Goal: Obtain resource: Download file/media

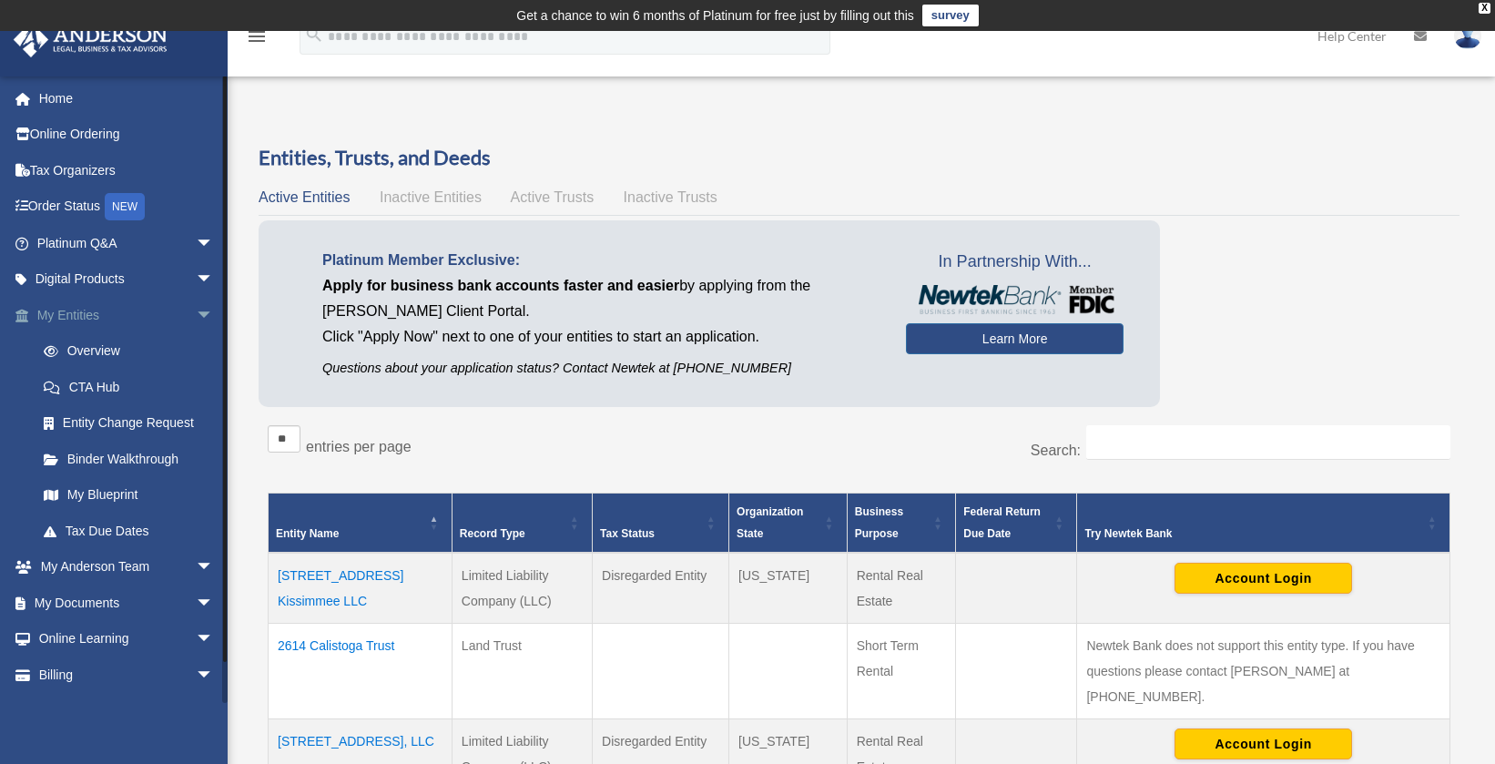
click at [196, 315] on span "arrow_drop_down" at bounding box center [214, 315] width 36 height 37
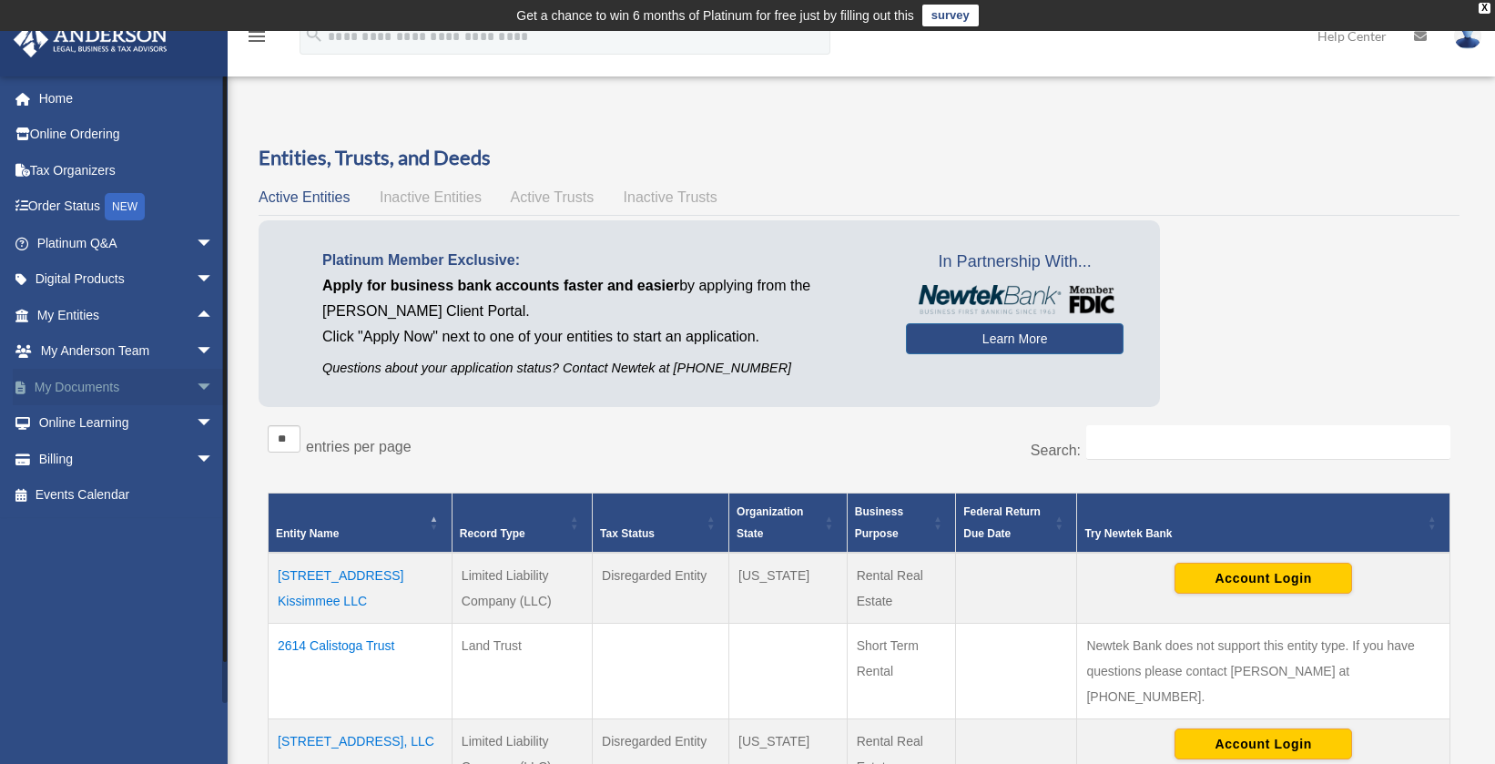
click at [196, 391] on span "arrow_drop_down" at bounding box center [214, 387] width 36 height 37
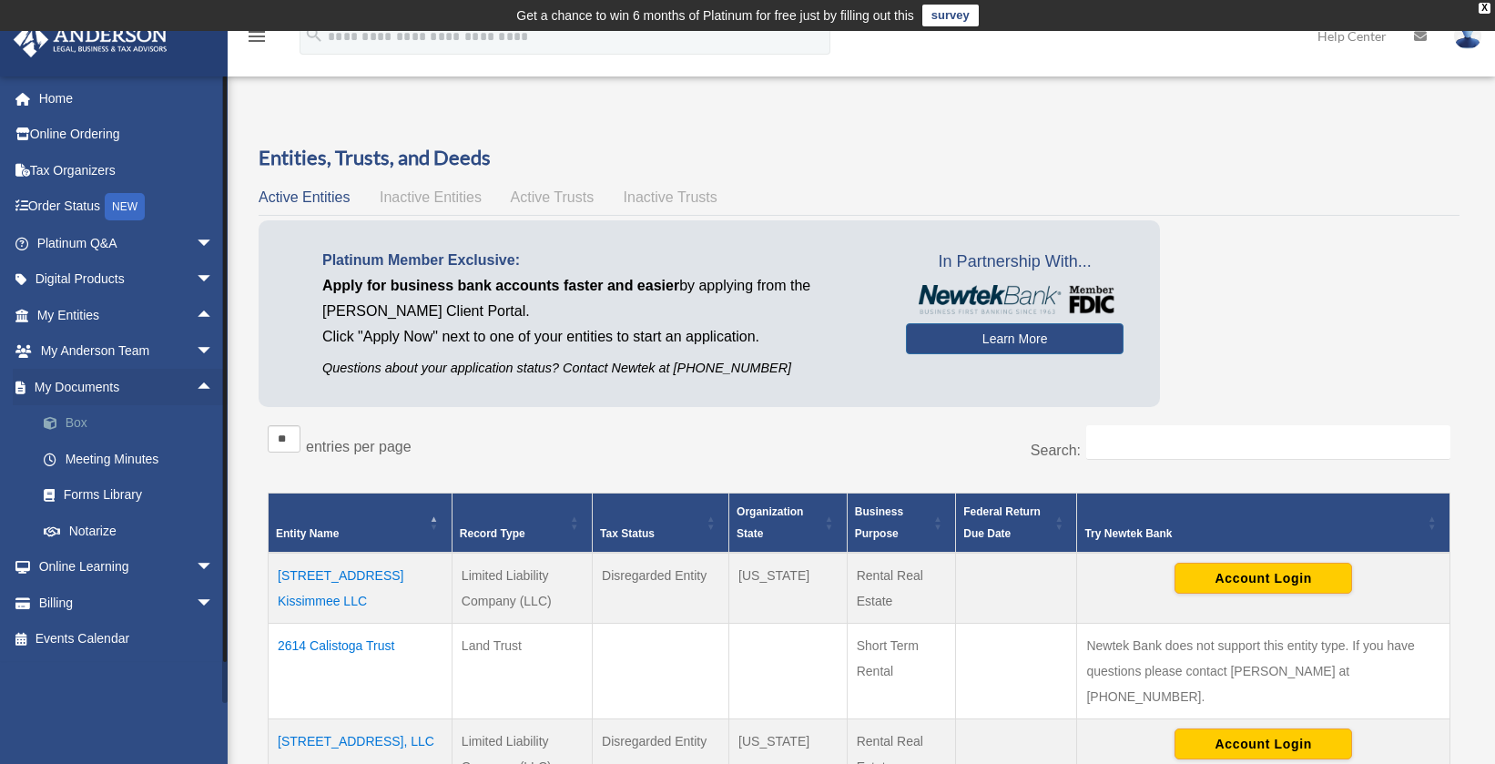
click at [86, 426] on link "Box" at bounding box center [133, 423] width 216 height 36
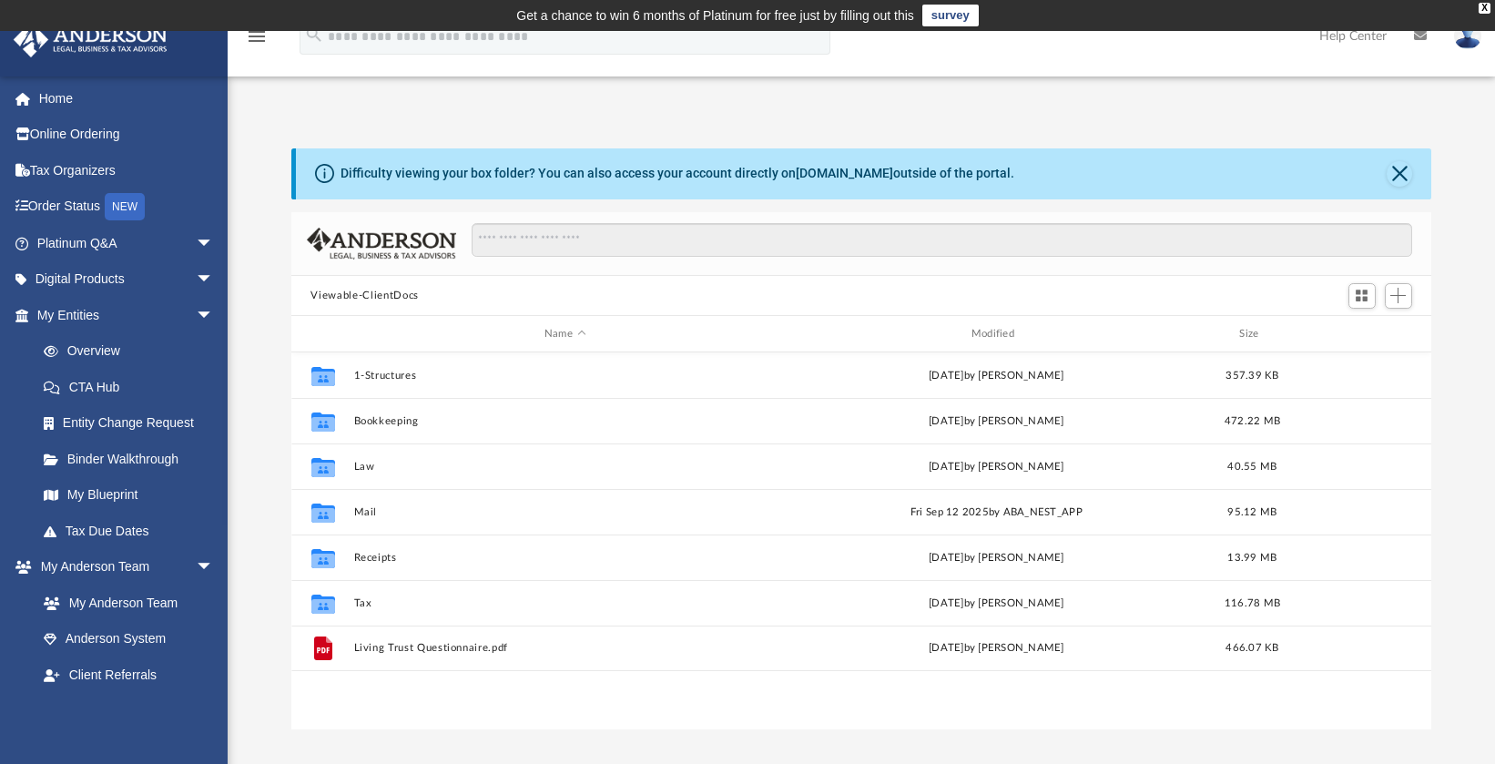
scroll to position [401, 1127]
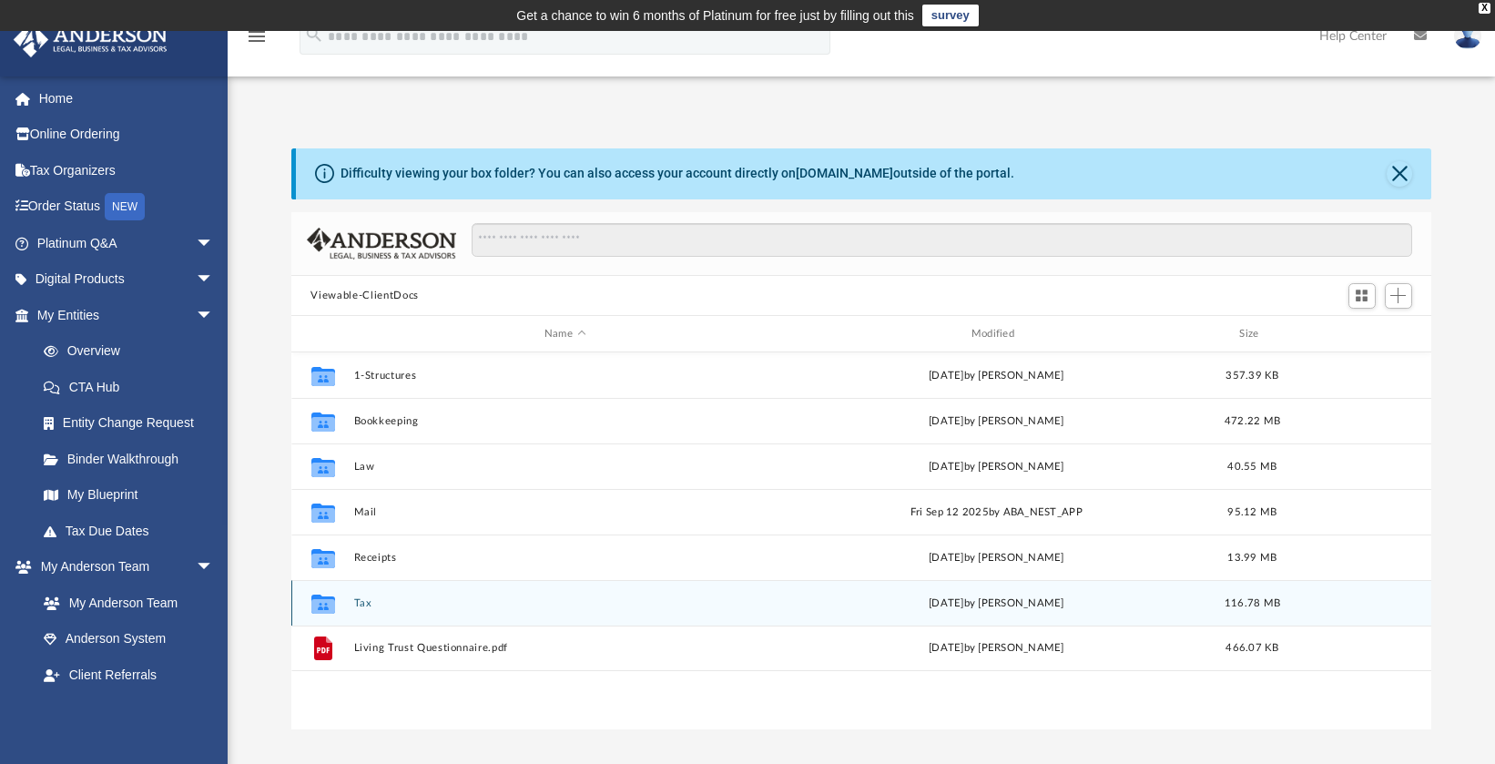
click at [364, 602] on button "Tax" at bounding box center [564, 603] width 423 height 12
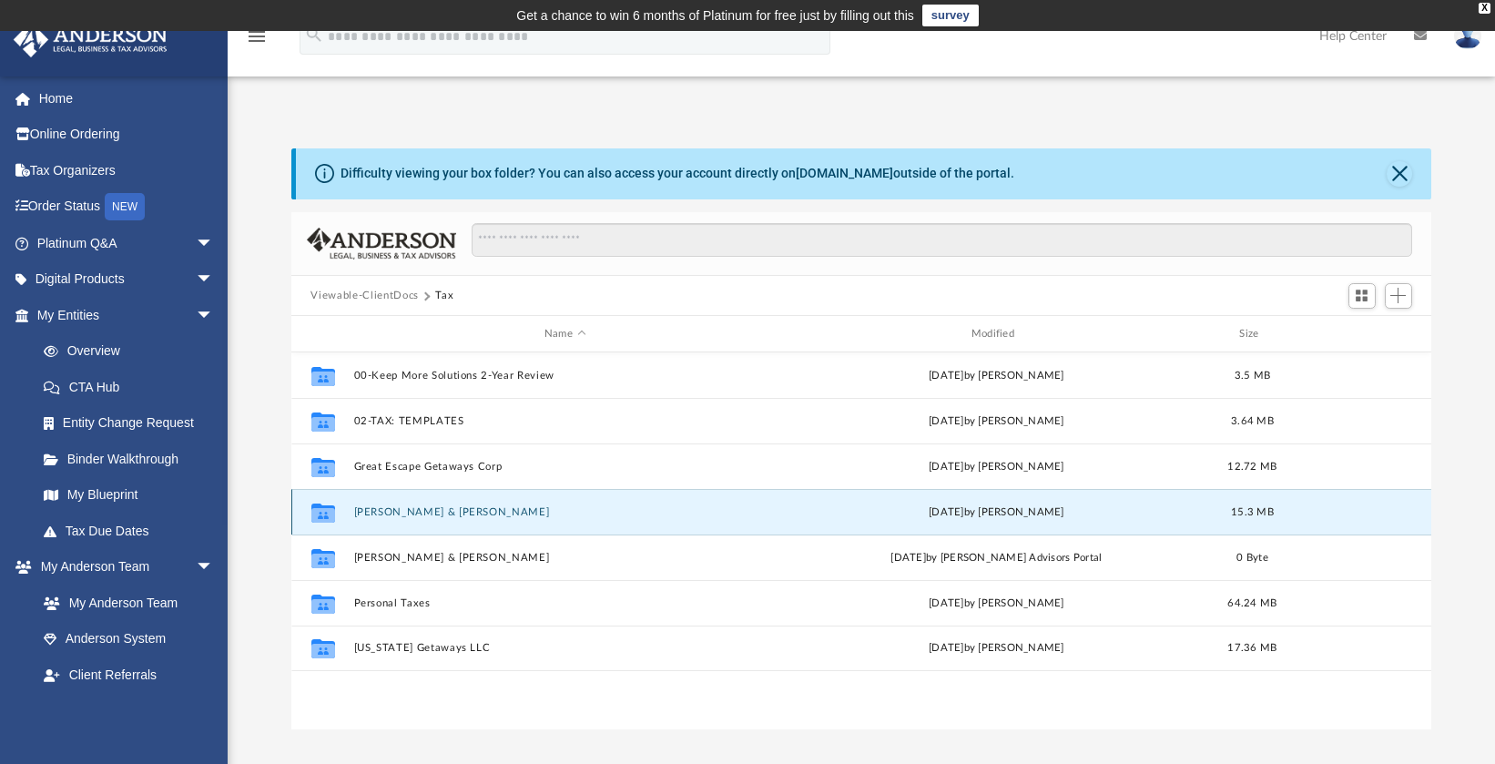
click at [458, 513] on button "[PERSON_NAME] & [PERSON_NAME]" at bounding box center [564, 512] width 423 height 12
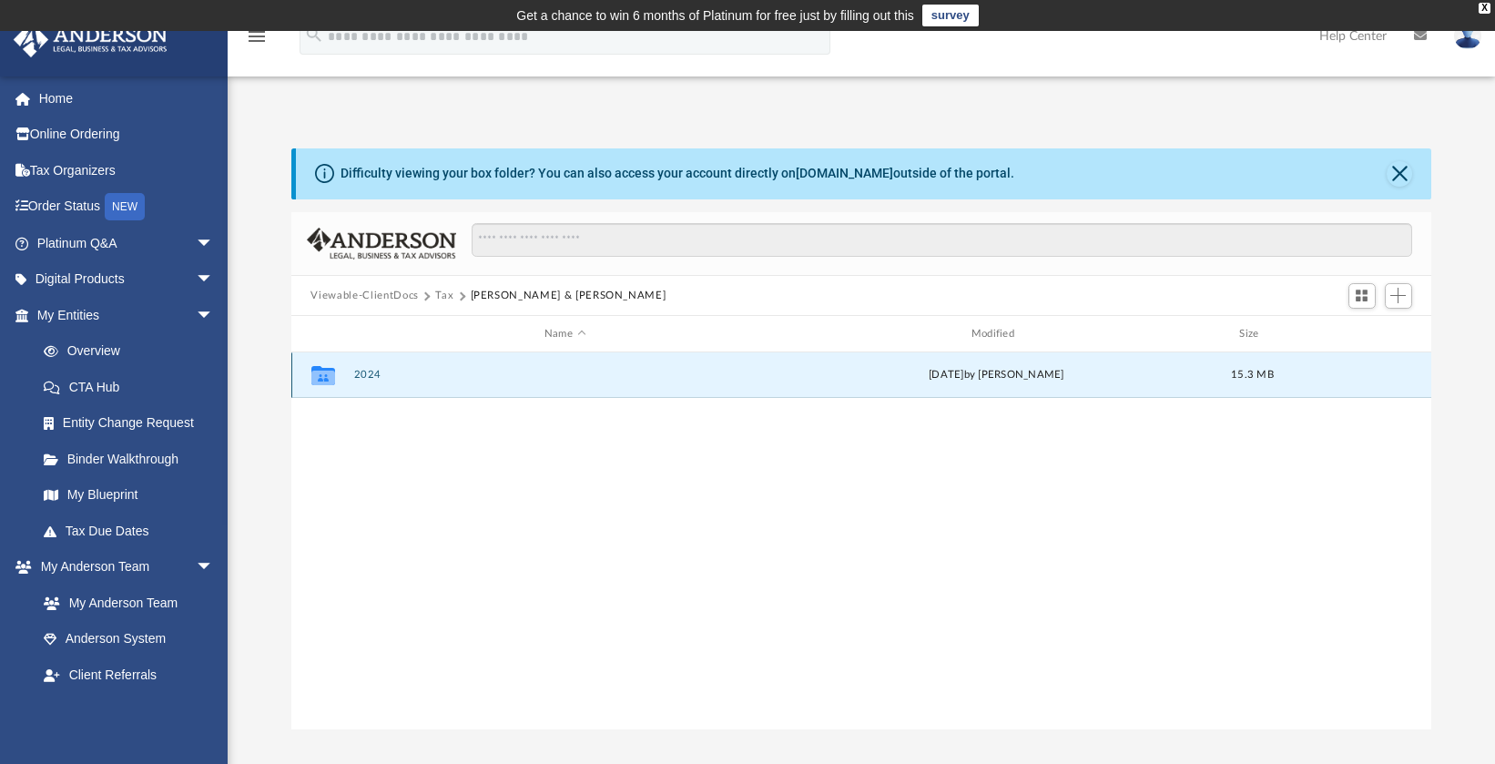
click at [361, 371] on button "2024" at bounding box center [564, 376] width 423 height 12
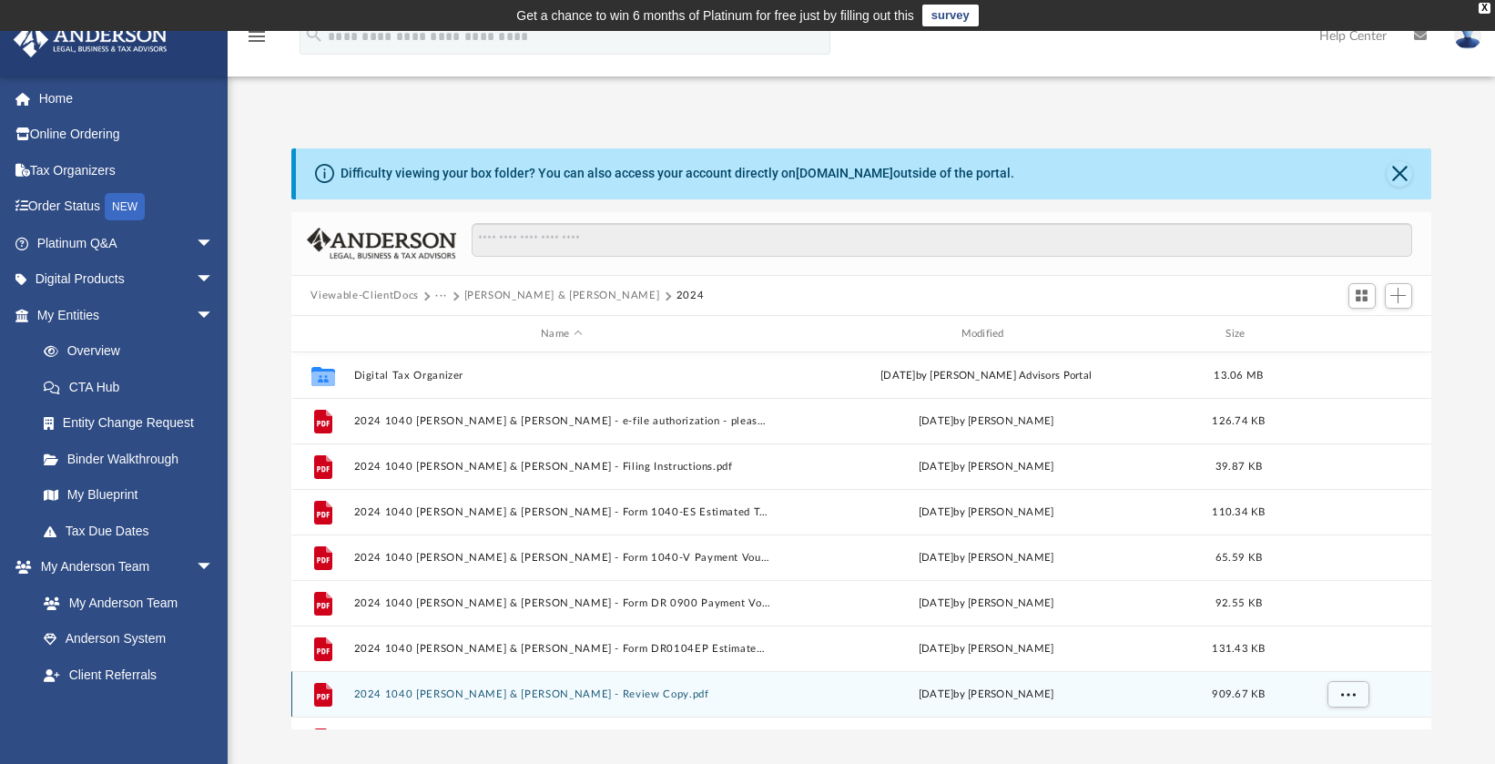
click at [587, 692] on button "2024 1040 [PERSON_NAME] & [PERSON_NAME] - Review Copy.pdf" at bounding box center [561, 694] width 416 height 12
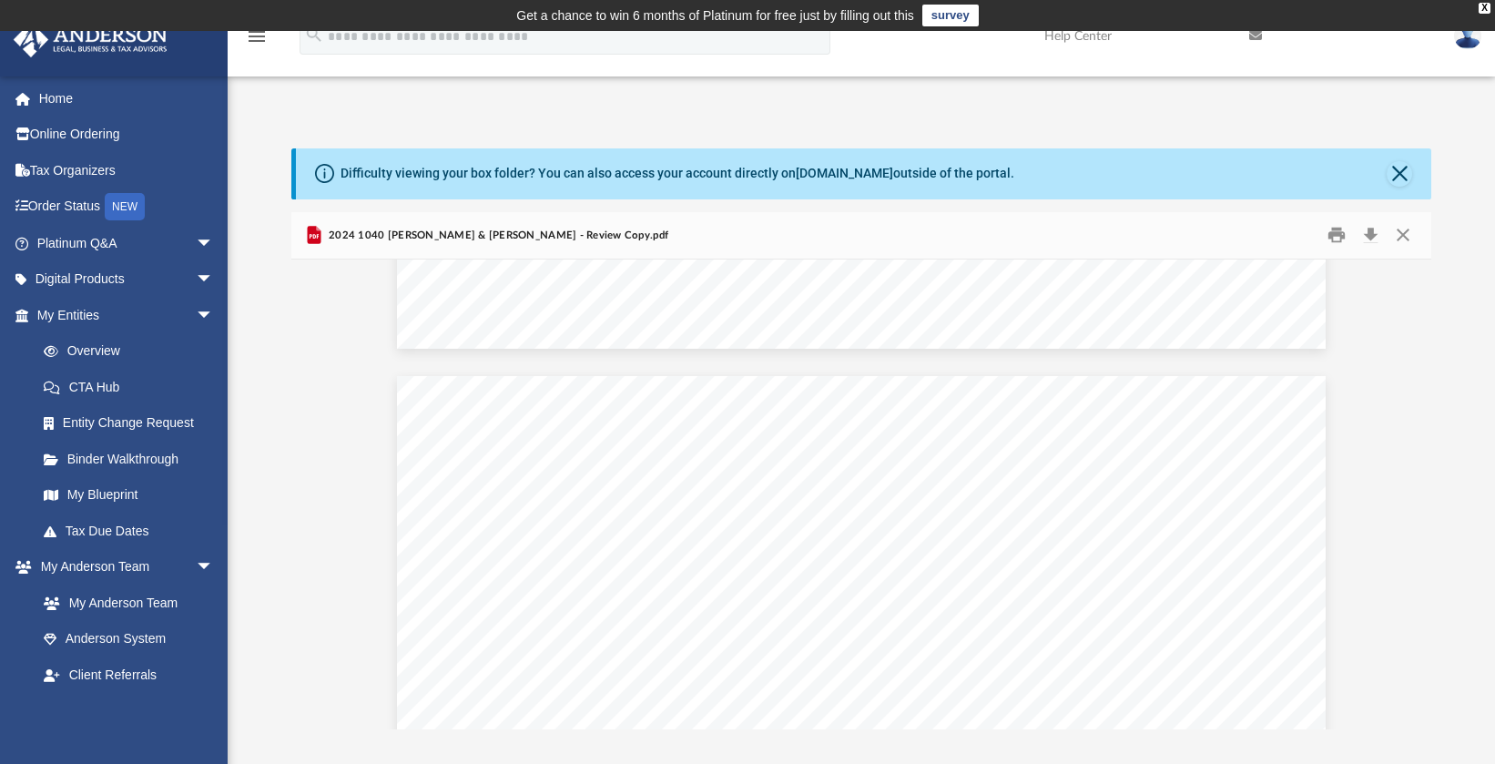
scroll to position [93865, 0]
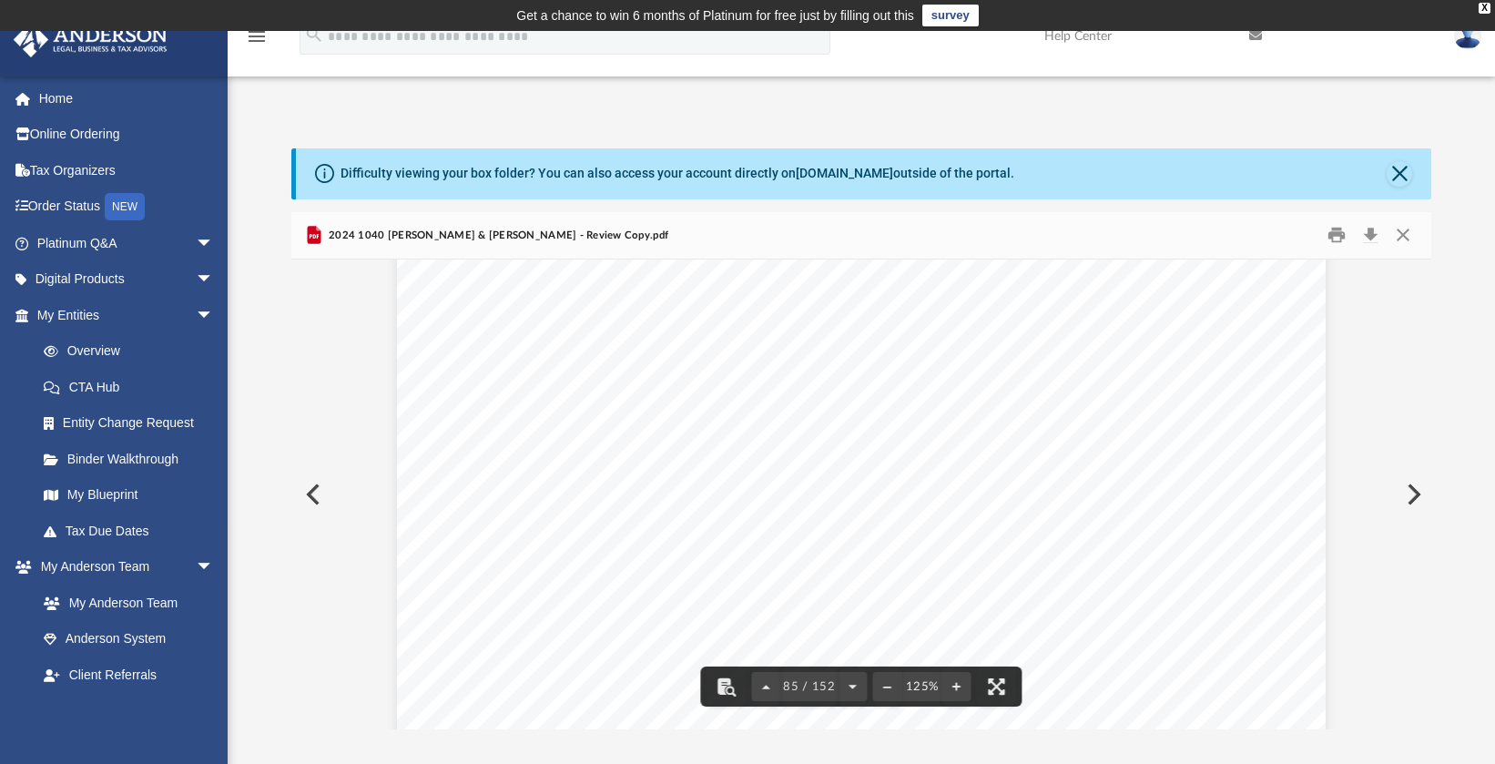
drag, startPoint x: 1425, startPoint y: 500, endPoint x: 1399, endPoint y: 604, distance: 106.9
click at [1399, 604] on div "OMB No. 1545-0172 Form Attachment Sequence No. Department of the Treasury Inter…" at bounding box center [861, 494] width 1141 height 470
drag, startPoint x: 1423, startPoint y: 501, endPoint x: 1423, endPoint y: 568, distance: 67.4
click at [1423, 568] on div "Date amortization begins Amortization period or percentage Basis for depreciati…" at bounding box center [861, 494] width 1141 height 470
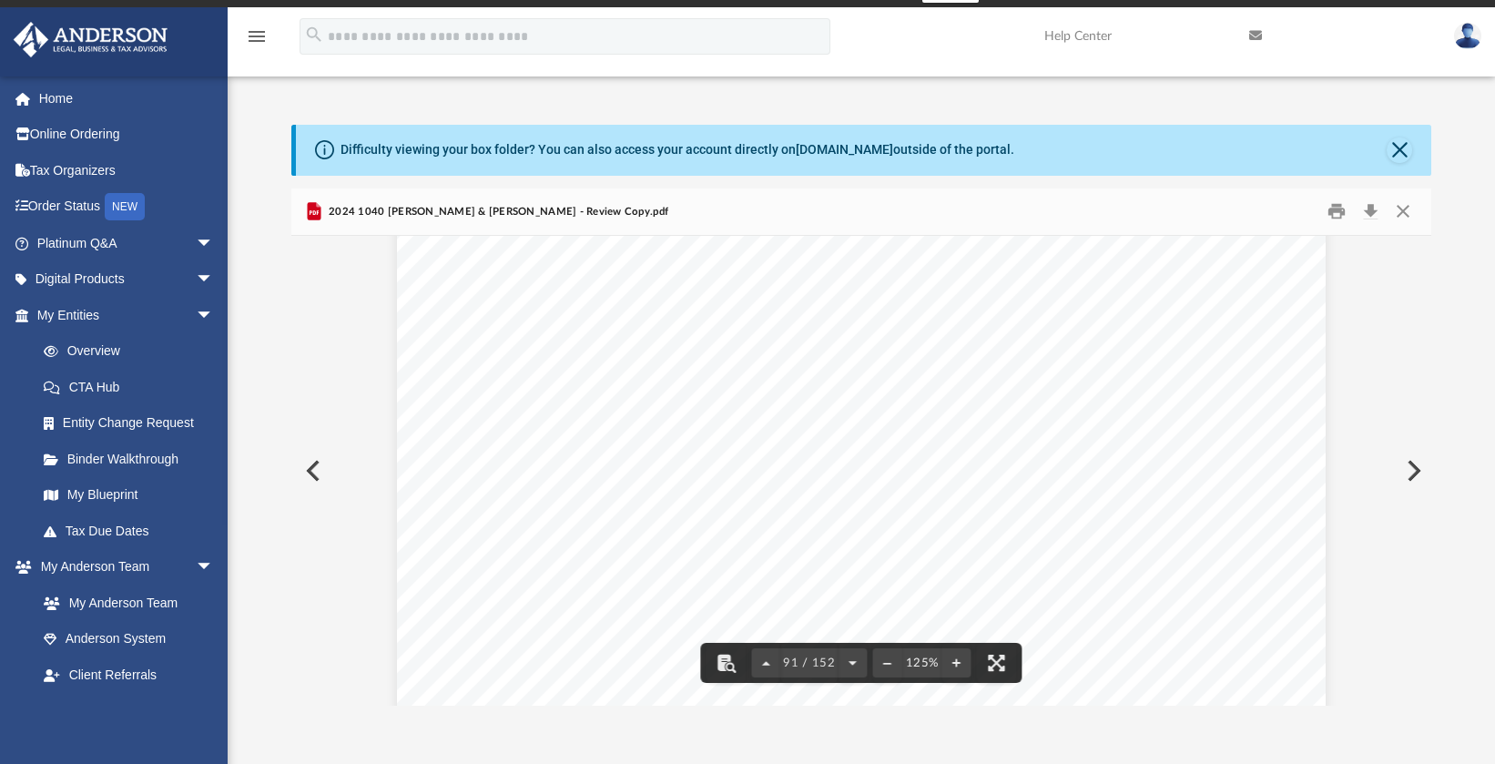
scroll to position [100056, 0]
drag, startPoint x: 1425, startPoint y: 492, endPoint x: 1423, endPoint y: 506, distance: 14.7
click at [1423, 506] on div "(Rev. [DATE]) Department of the Treasury Internal Revenue Service Loan balance …" at bounding box center [861, 471] width 1141 height 470
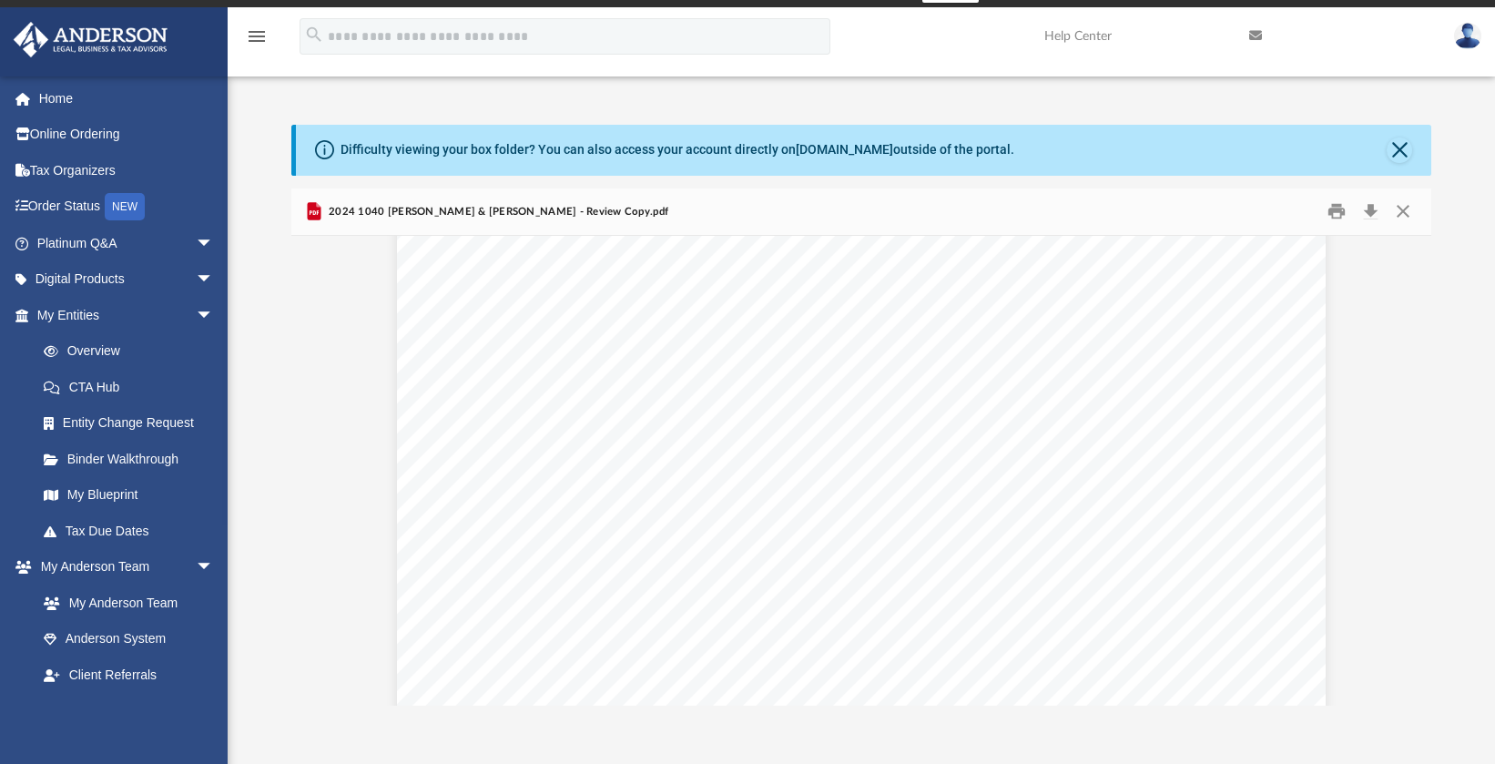
scroll to position [0, 0]
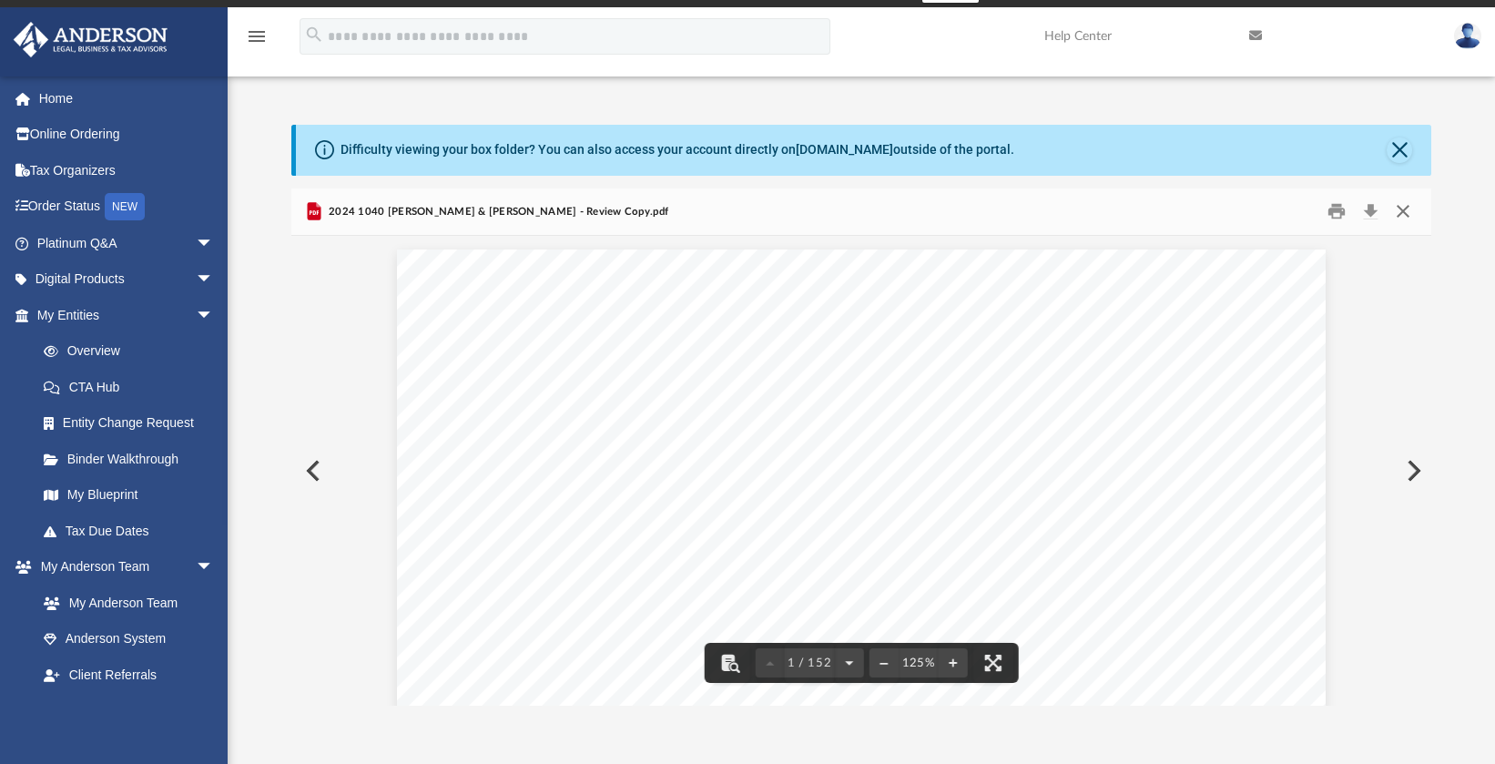
click at [1403, 211] on button "Close" at bounding box center [1403, 212] width 33 height 28
